Goal: Information Seeking & Learning: Learn about a topic

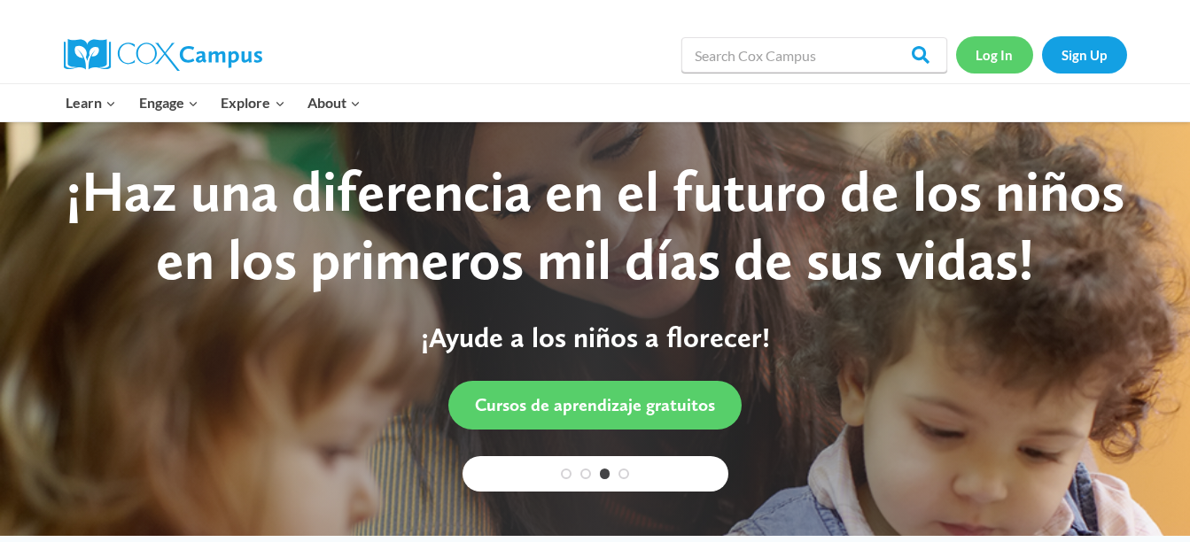
click at [993, 59] on link "Log In" at bounding box center [994, 54] width 77 height 36
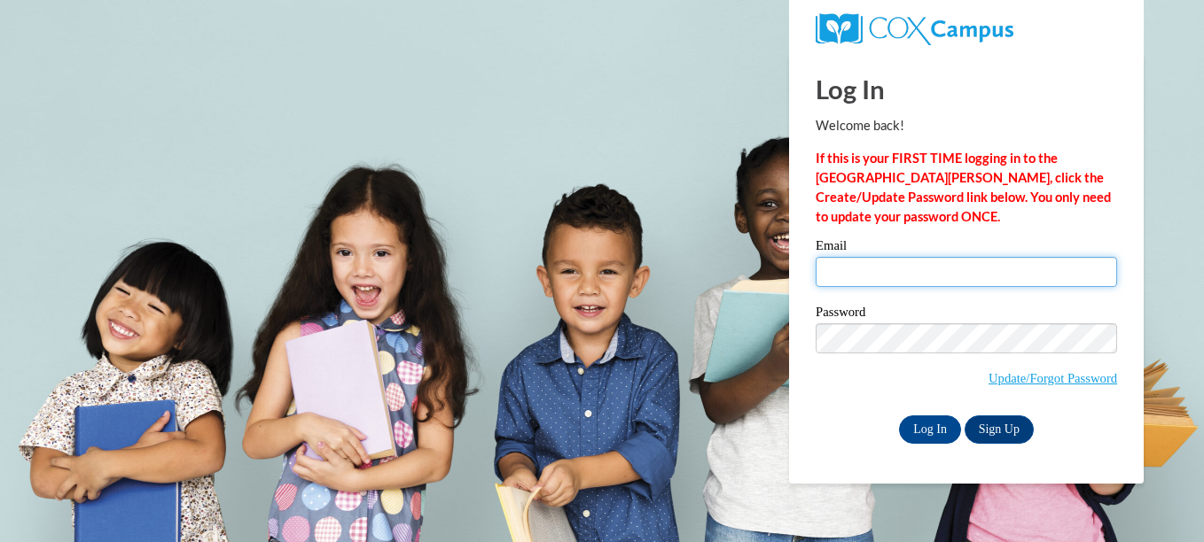
click at [924, 265] on input "Email" at bounding box center [965, 272] width 301 height 30
type input "njohnson8@tiger.brenau.edu"
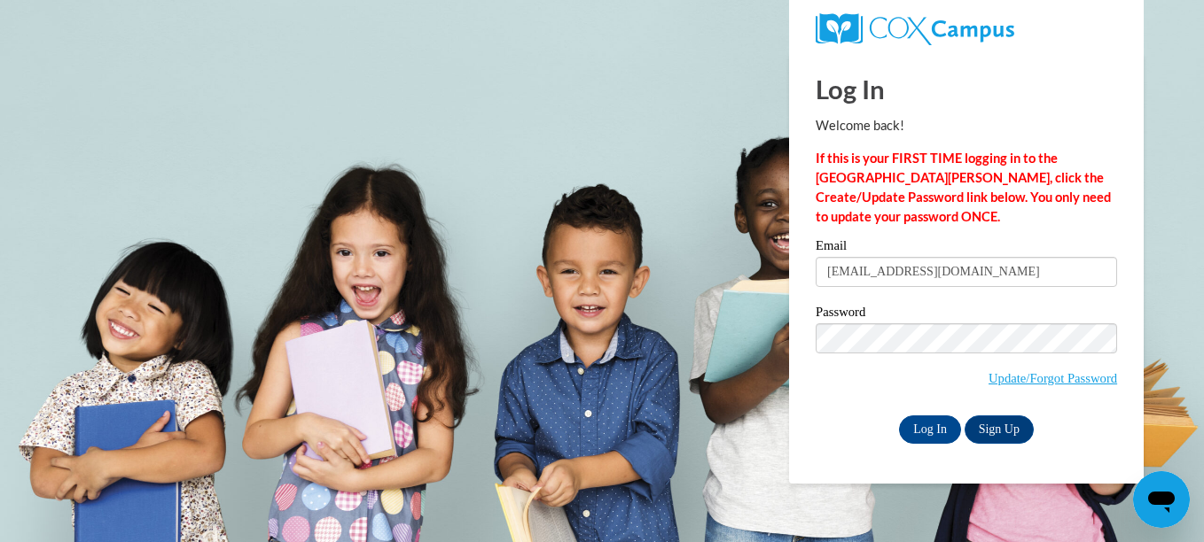
click at [943, 366] on span "Update/Forgot Password" at bounding box center [965, 360] width 301 height 74
click at [923, 420] on input "Log In" at bounding box center [930, 430] width 62 height 28
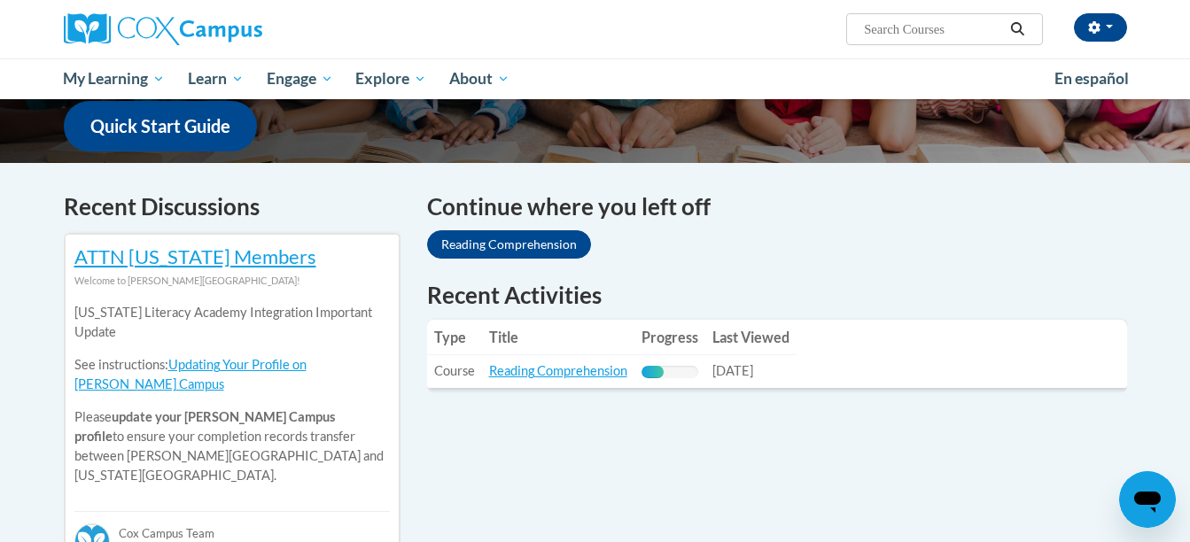
scroll to position [468, 0]
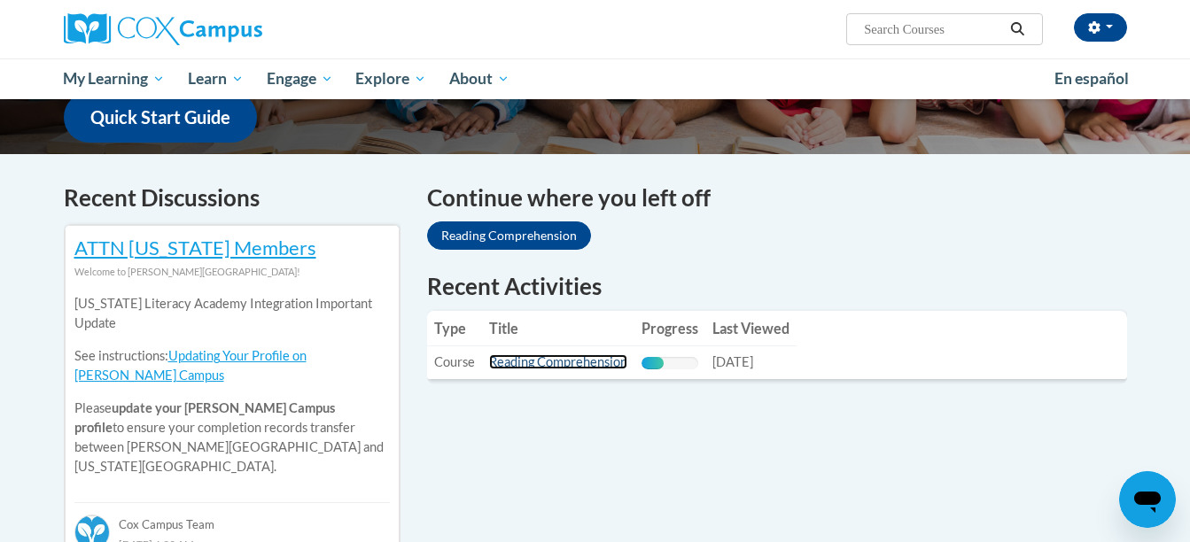
click at [549, 362] on link "Reading Comprehension" at bounding box center [558, 361] width 138 height 15
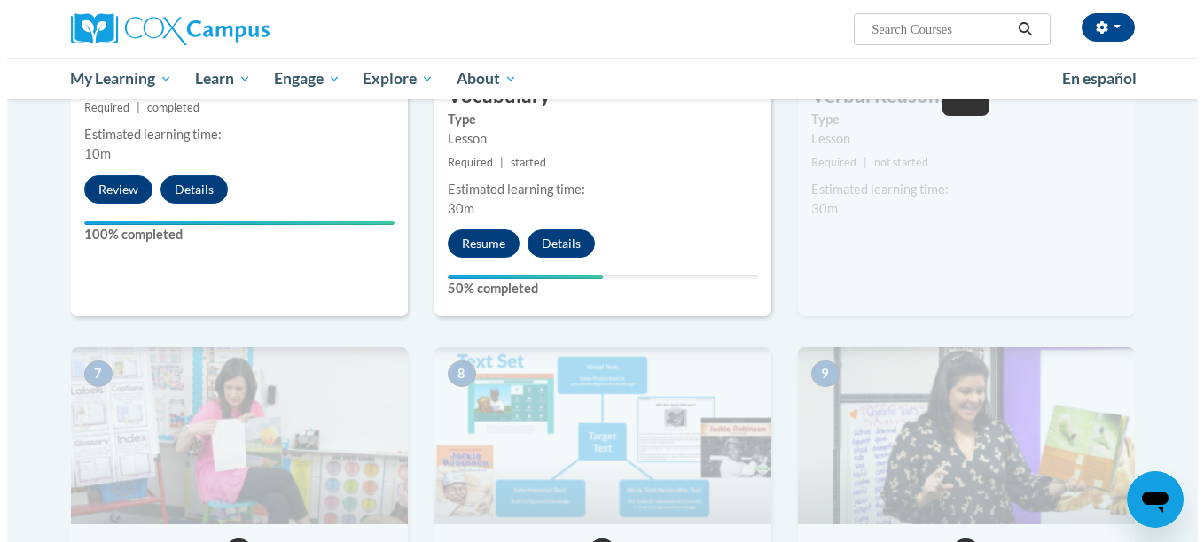
scroll to position [1070, 0]
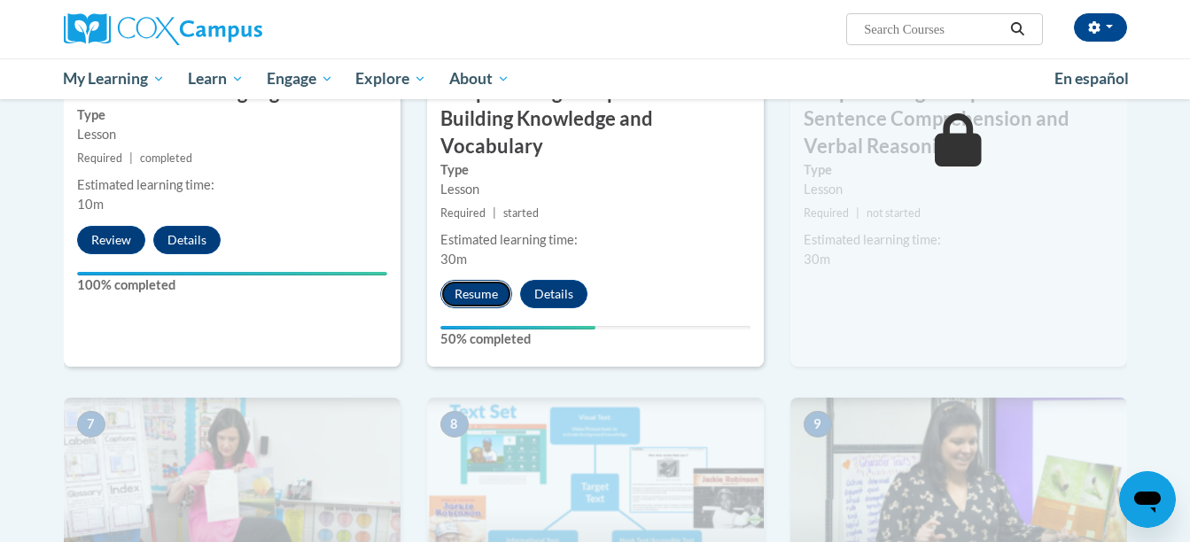
click at [471, 295] on button "Resume" at bounding box center [476, 294] width 72 height 28
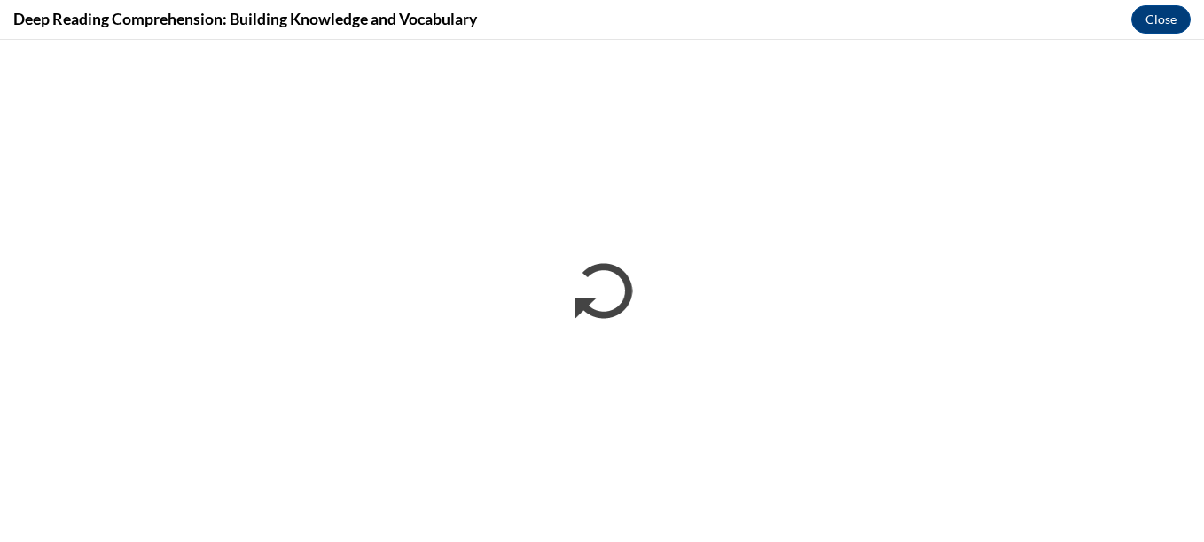
scroll to position [0, 0]
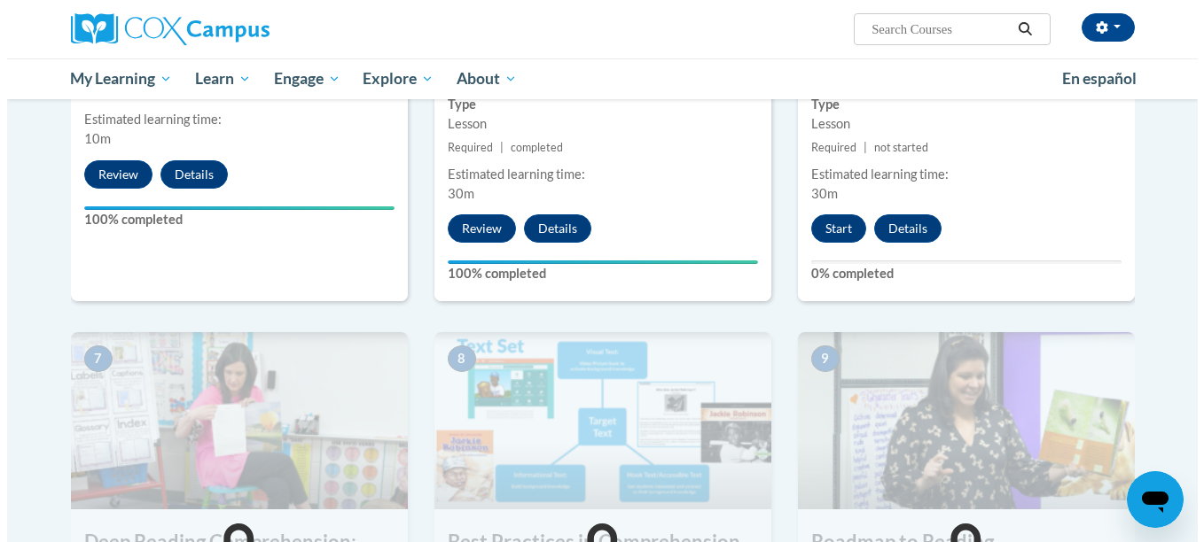
scroll to position [1053, 0]
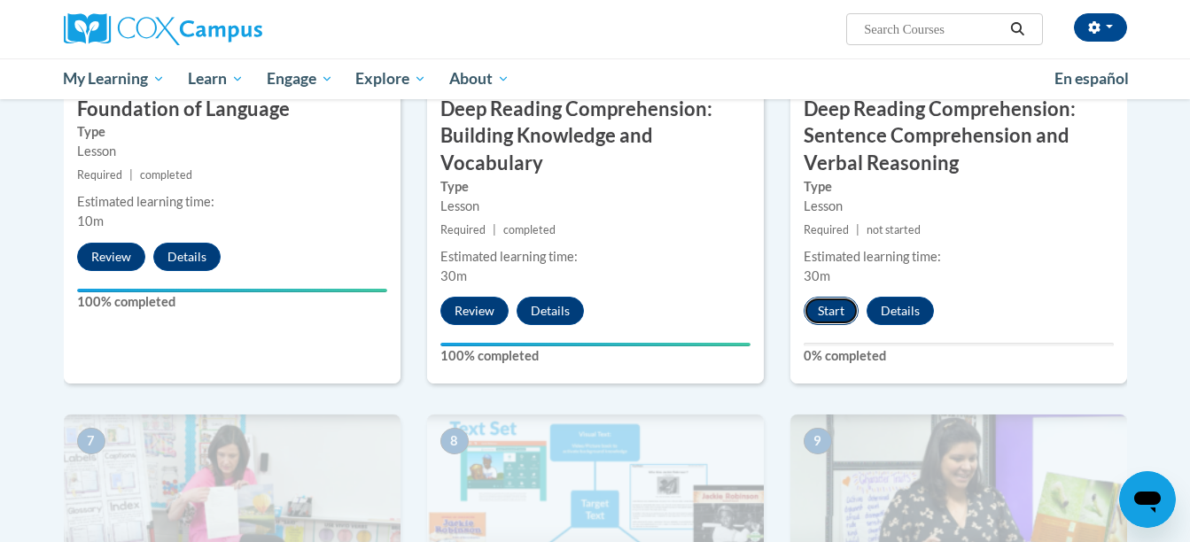
click at [826, 308] on button "Start" at bounding box center [831, 311] width 55 height 28
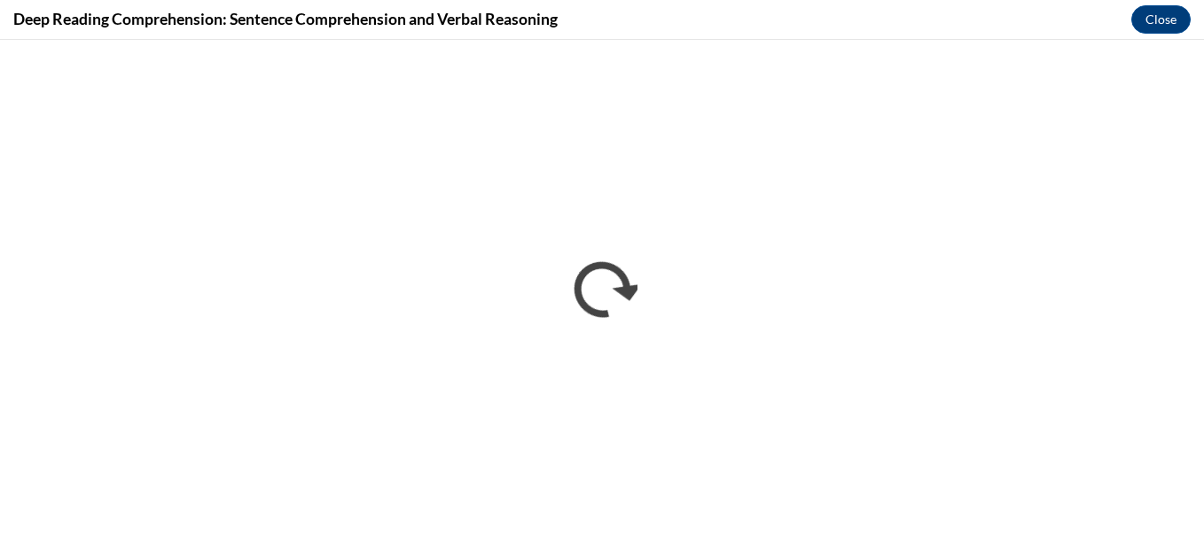
scroll to position [0, 0]
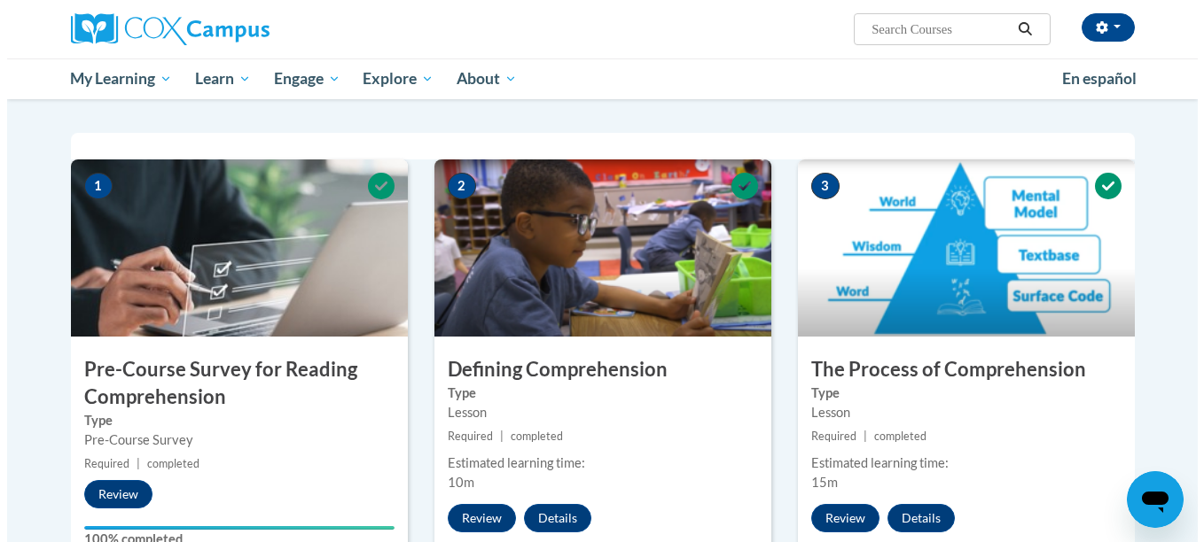
scroll to position [1053, 0]
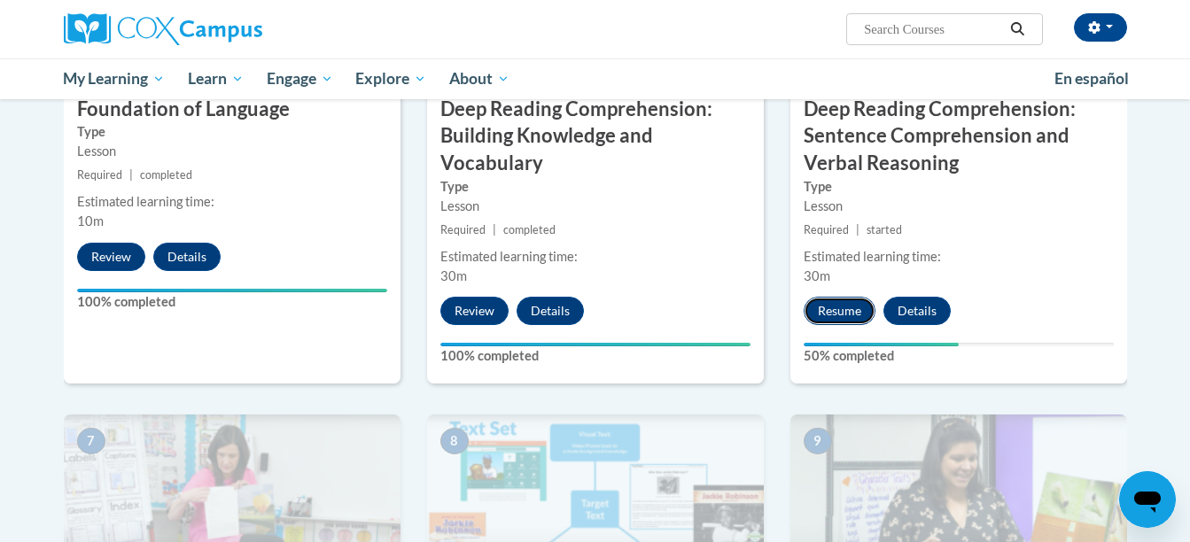
click at [838, 309] on button "Resume" at bounding box center [840, 311] width 72 height 28
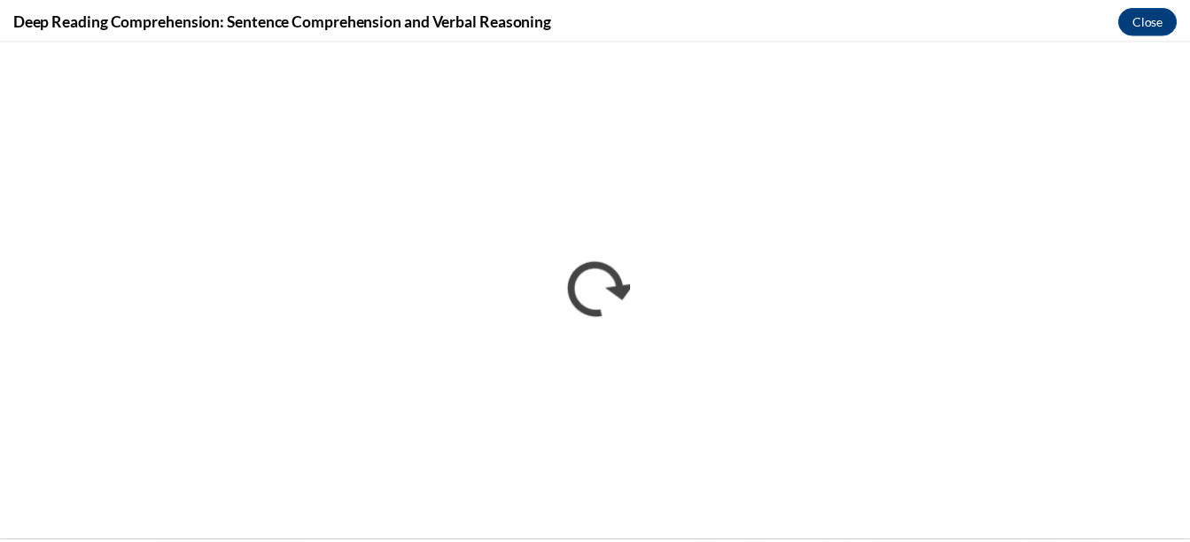
scroll to position [0, 0]
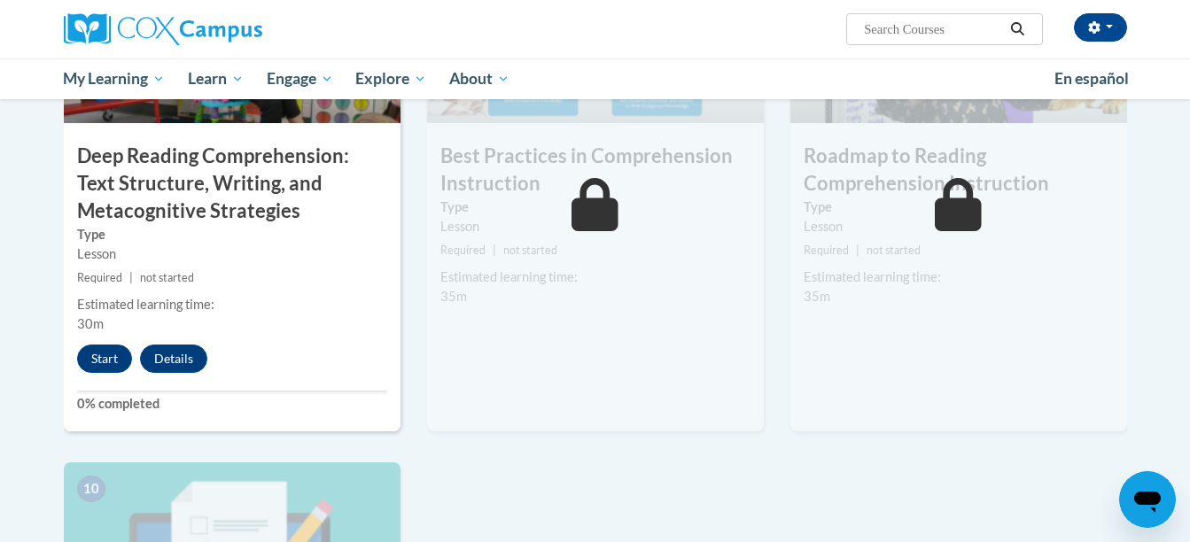
scroll to position [1497, 0]
